Goal: Navigation & Orientation: Go to known website

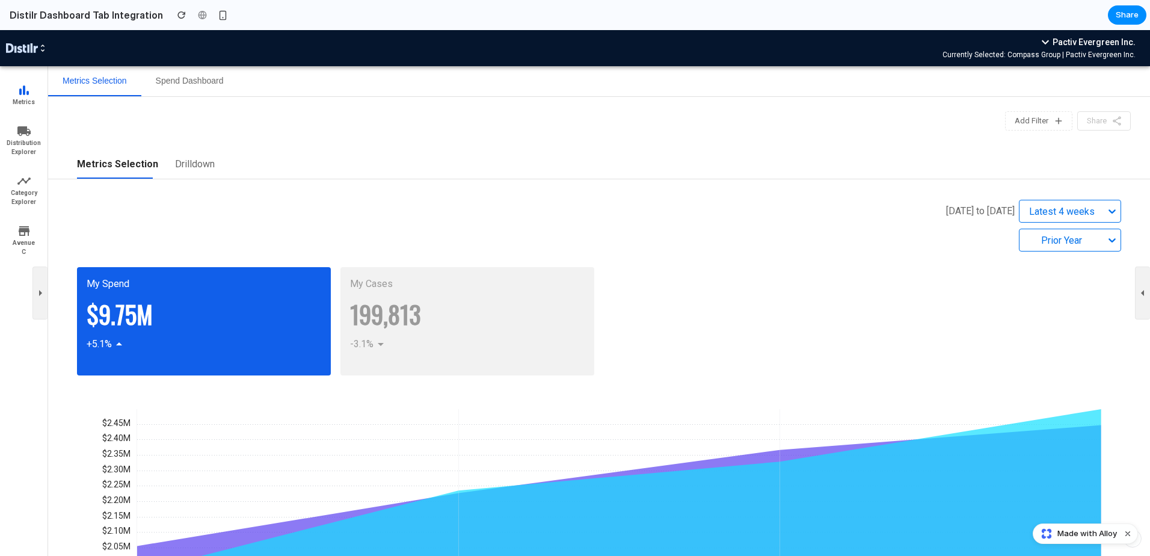
click at [72, 10] on h2 "Distilr Dashboard Tab Integration" at bounding box center [84, 15] width 158 height 14
click at [1072, 533] on span "Made with Alloy" at bounding box center [1088, 534] width 60 height 12
